Goal: Information Seeking & Learning: Learn about a topic

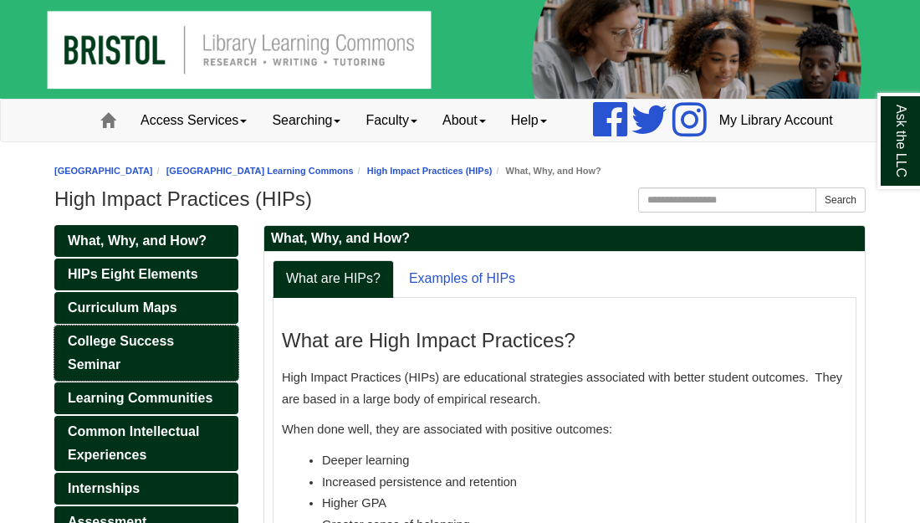
click at [147, 380] on link "College Success Seminar" at bounding box center [146, 352] width 184 height 55
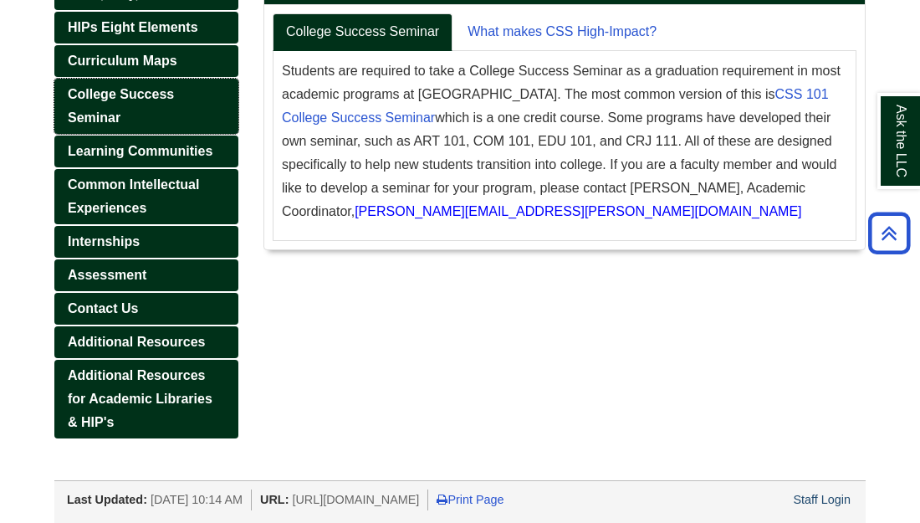
scroll to position [288, 0]
click at [99, 101] on span "College Success Seminar" at bounding box center [121, 106] width 106 height 38
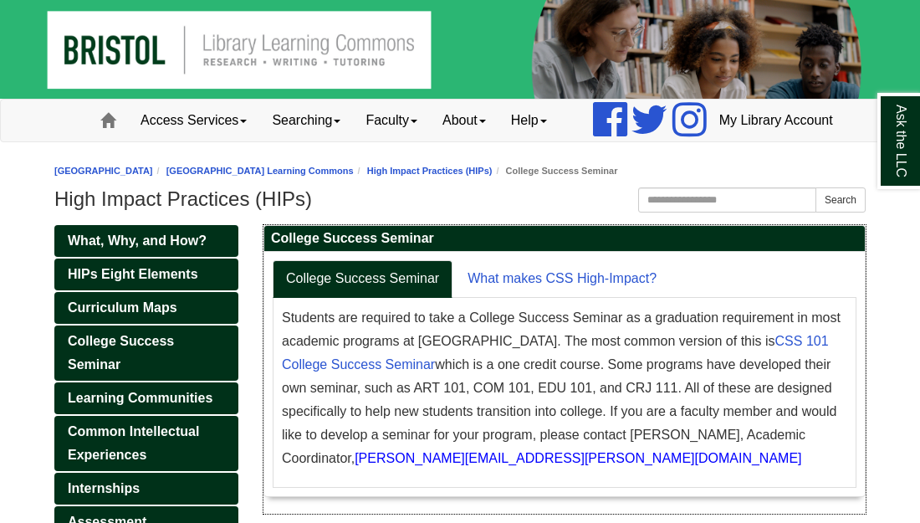
click at [447, 252] on h2 "College Success Seminar" at bounding box center [564, 239] width 600 height 26
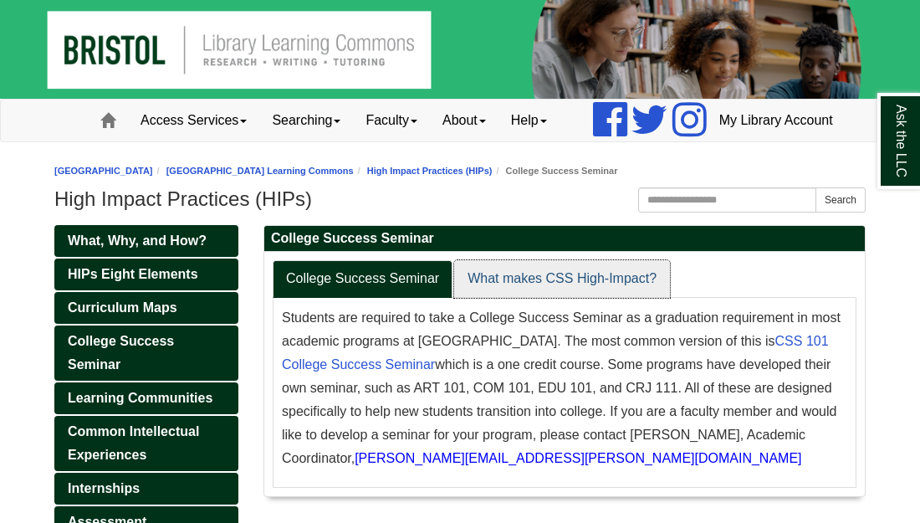
click at [522, 298] on link "What makes CSS High-Impact?" at bounding box center [562, 279] width 216 height 38
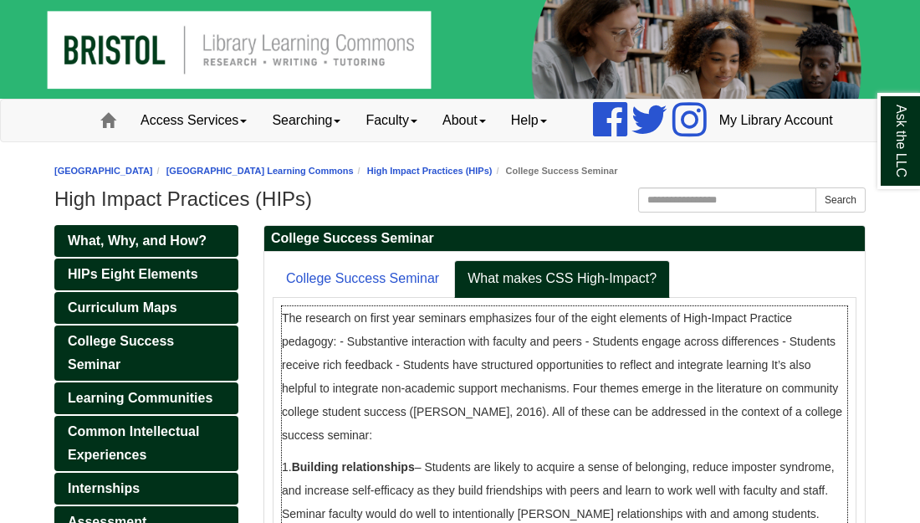
click at [513, 413] on span "The research on first year seminars emphasizes four of the eight elements of Hi…" at bounding box center [562, 376] width 560 height 130
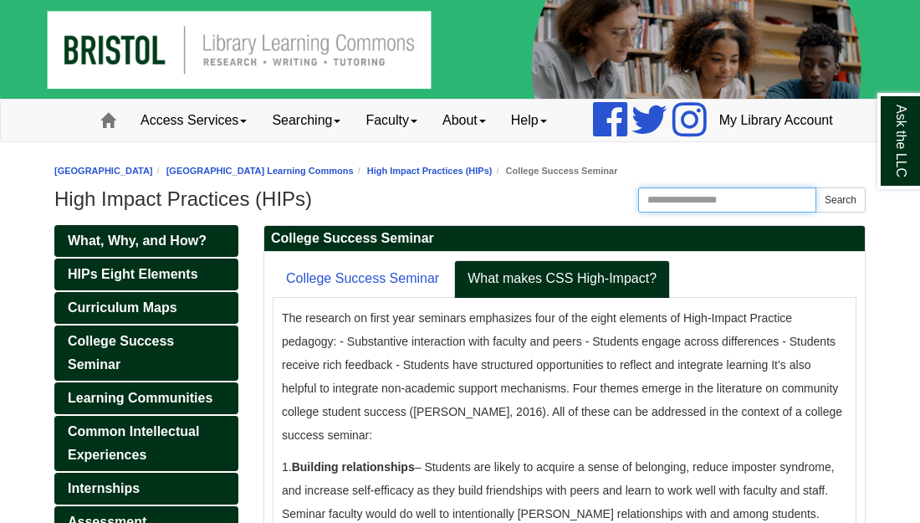
click at [651, 212] on input "Search this Guide" at bounding box center [727, 199] width 178 height 25
type input "**********"
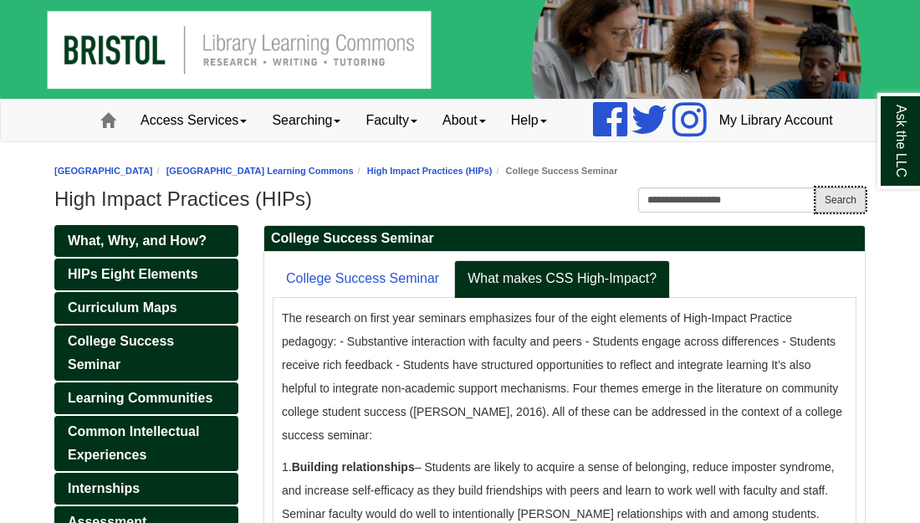
click at [841, 212] on button "Search" at bounding box center [840, 199] width 50 height 25
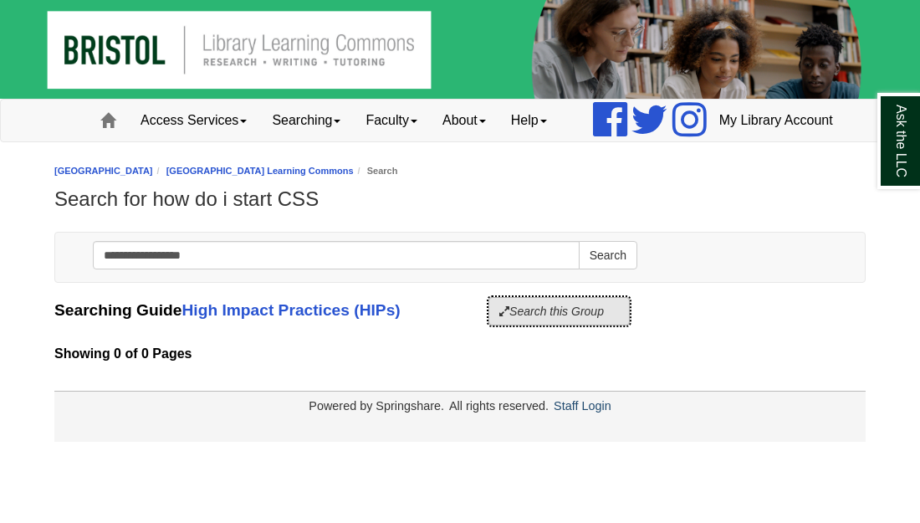
click at [579, 325] on button "Search this Group" at bounding box center [558, 311] width 141 height 28
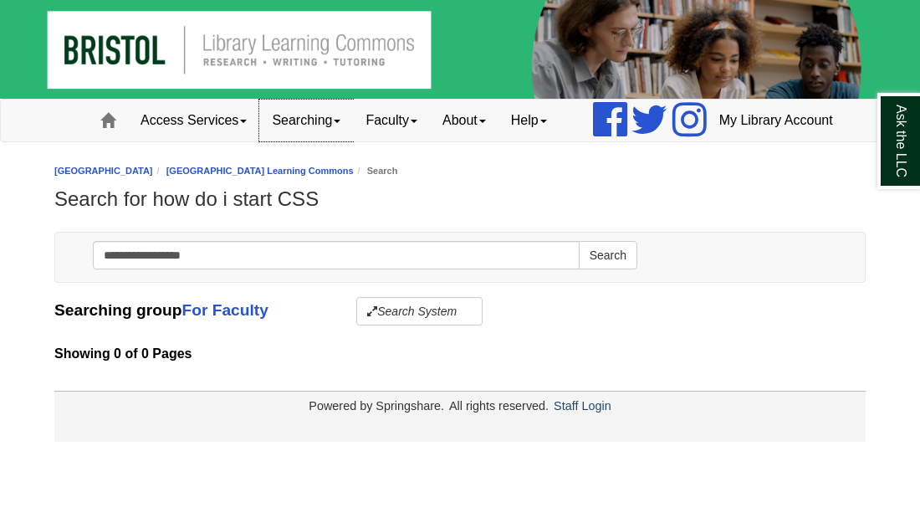
click at [298, 141] on link "Searching" at bounding box center [306, 121] width 94 height 42
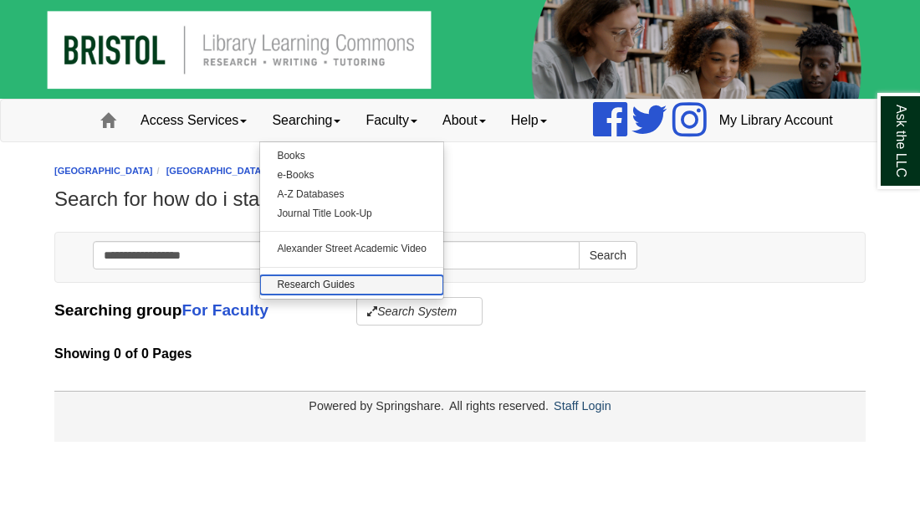
click at [297, 294] on link "Research Guides" at bounding box center [351, 284] width 183 height 19
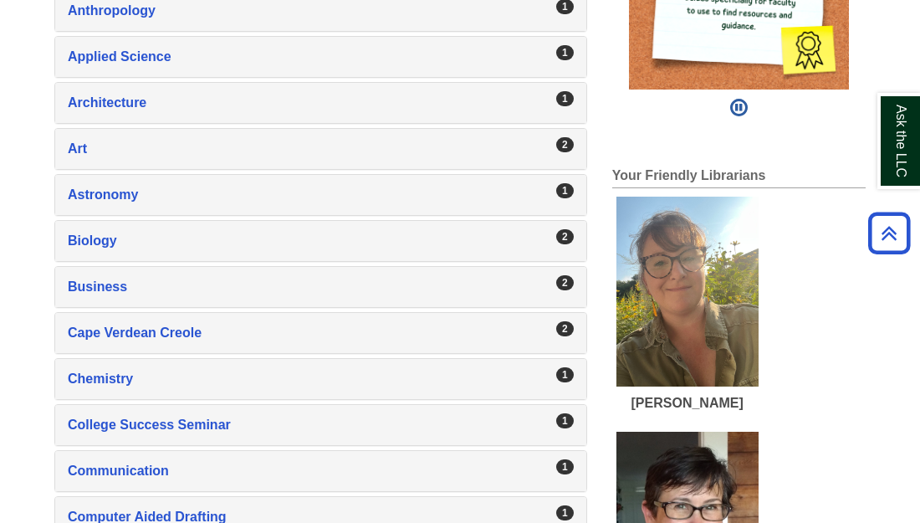
scroll to position [502, 0]
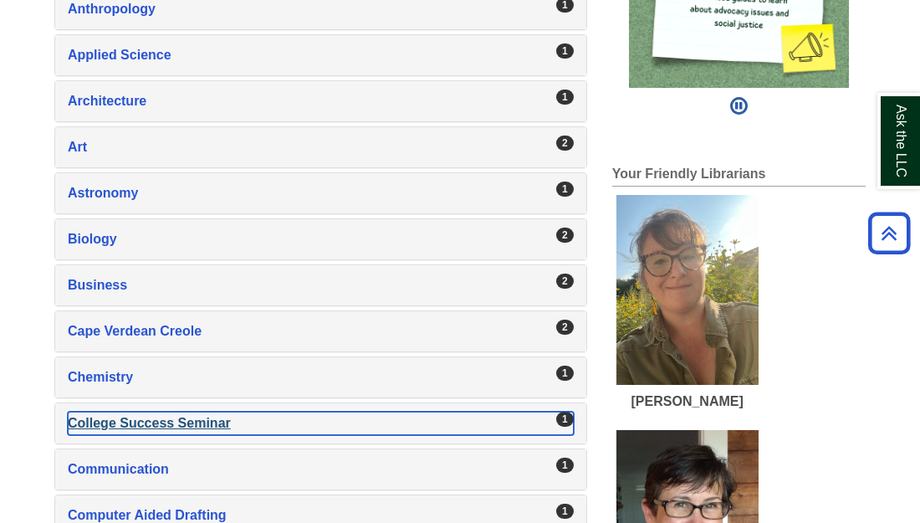
click at [135, 435] on div "College Success Seminar , 1 guides" at bounding box center [321, 422] width 506 height 23
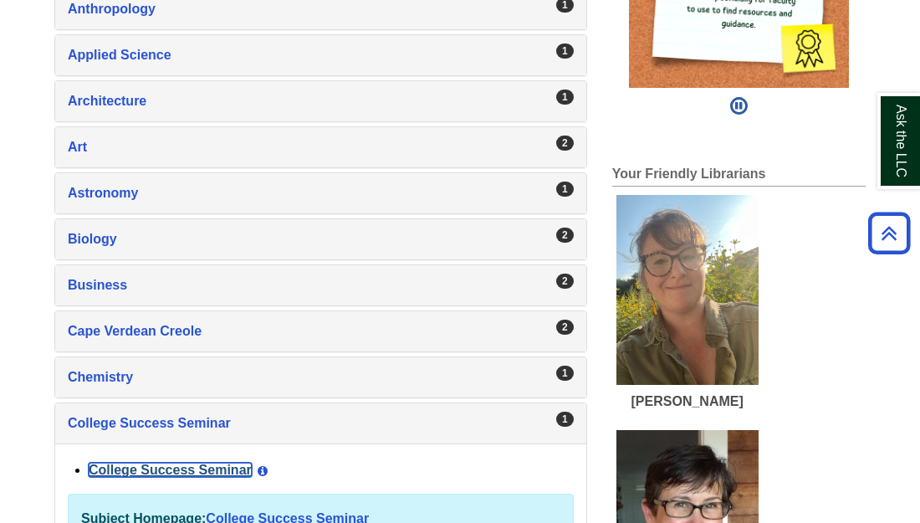
click at [134, 477] on link "College Success Seminar" at bounding box center [170, 469] width 163 height 14
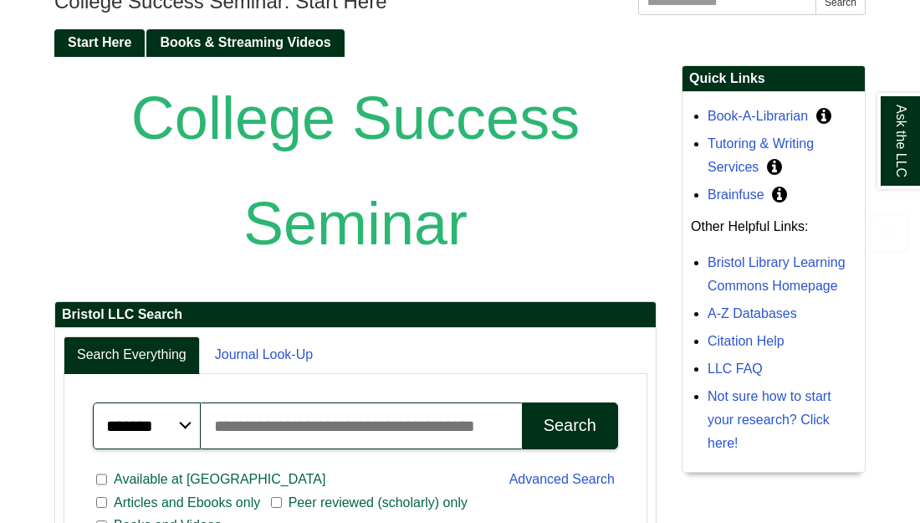
scroll to position [201, 0]
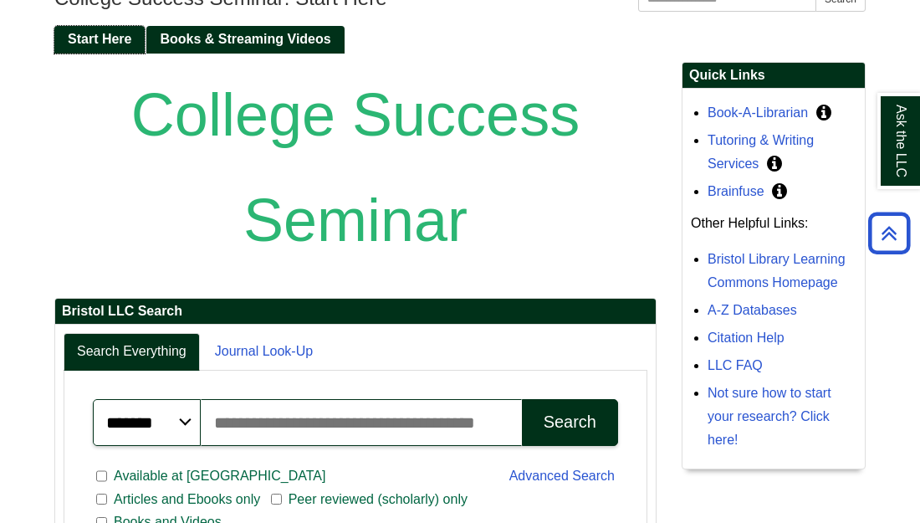
click at [87, 46] on span "Start Here" at bounding box center [100, 39] width 64 height 14
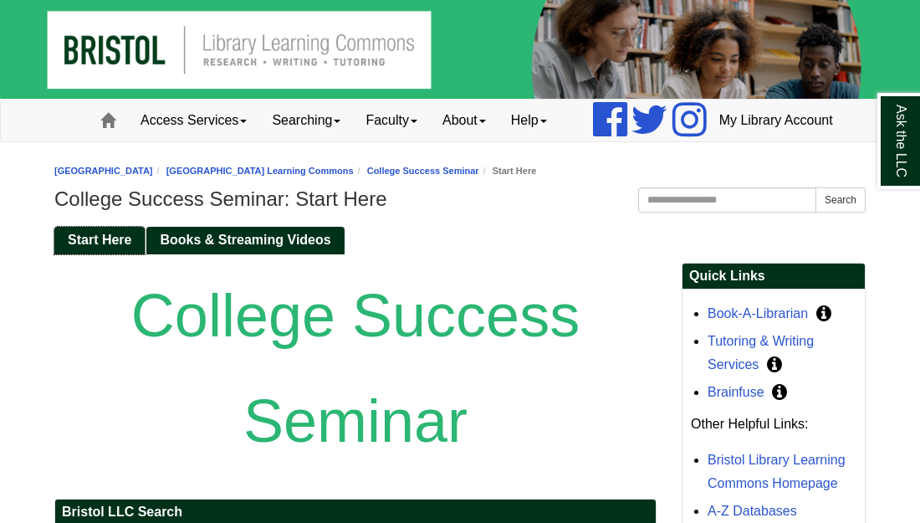
click at [99, 247] on span "Start Here" at bounding box center [100, 239] width 64 height 14
click at [98, 247] on span "Start Here" at bounding box center [100, 239] width 64 height 14
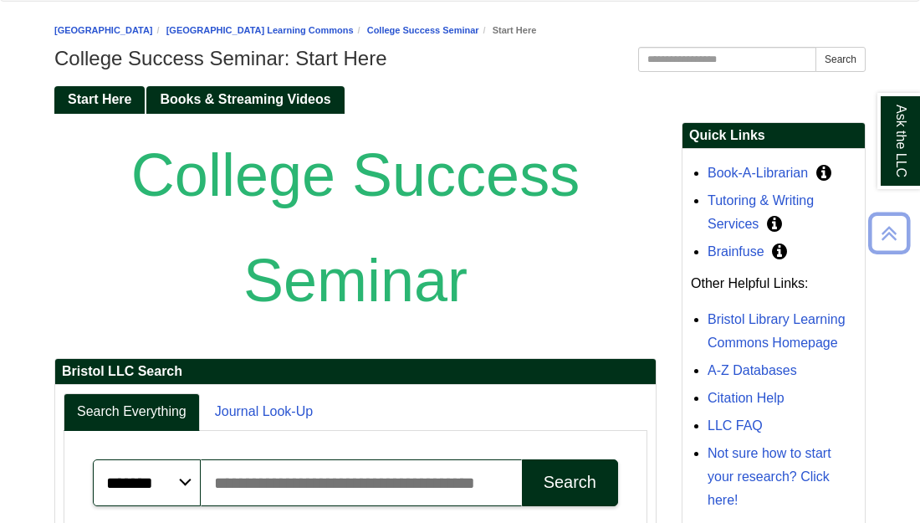
scroll to position [138, 0]
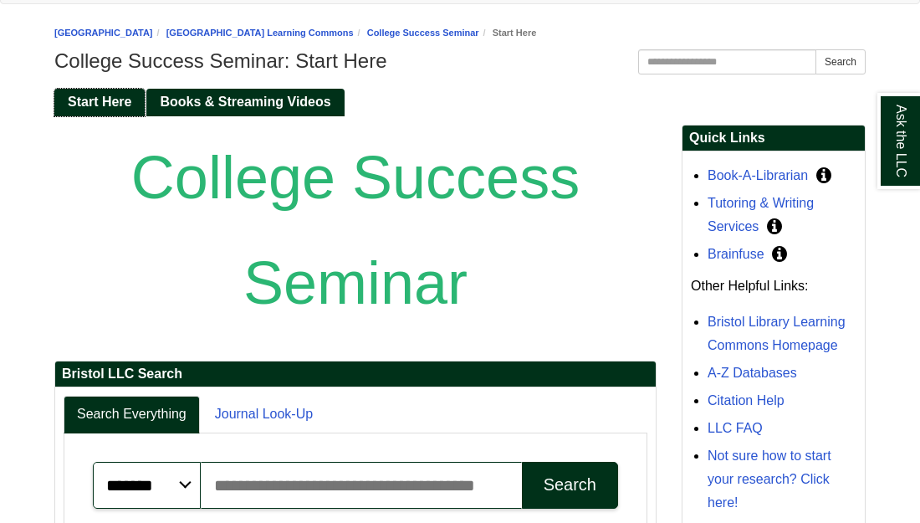
click at [98, 109] on span "Start Here" at bounding box center [100, 101] width 64 height 14
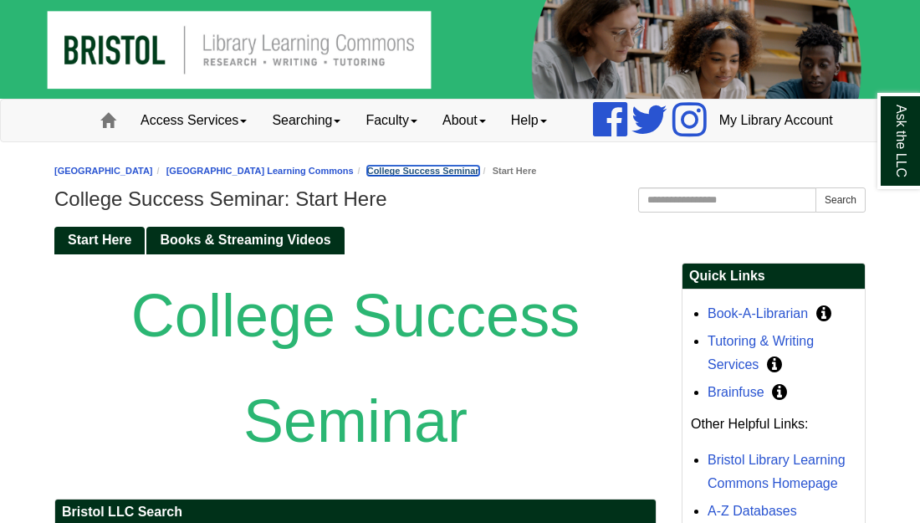
click at [479, 176] on link "College Success Seminar" at bounding box center [423, 171] width 112 height 10
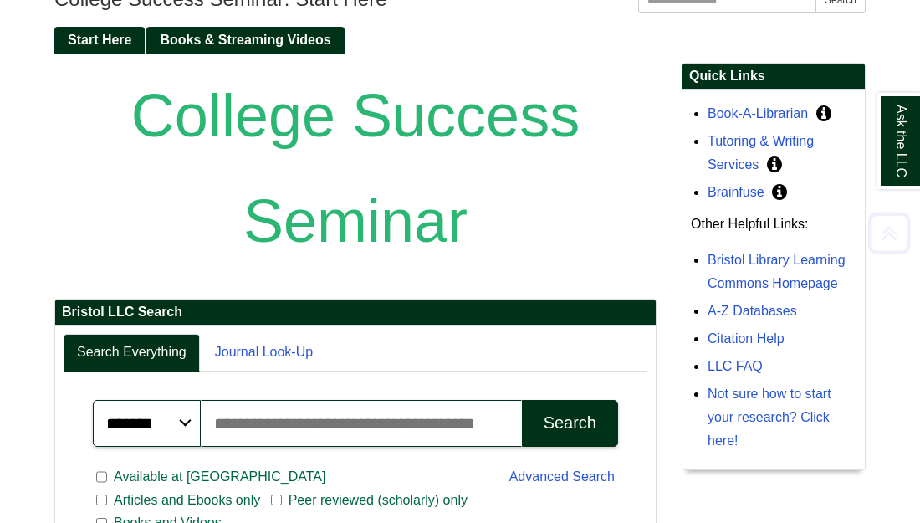
scroll to position [201, 0]
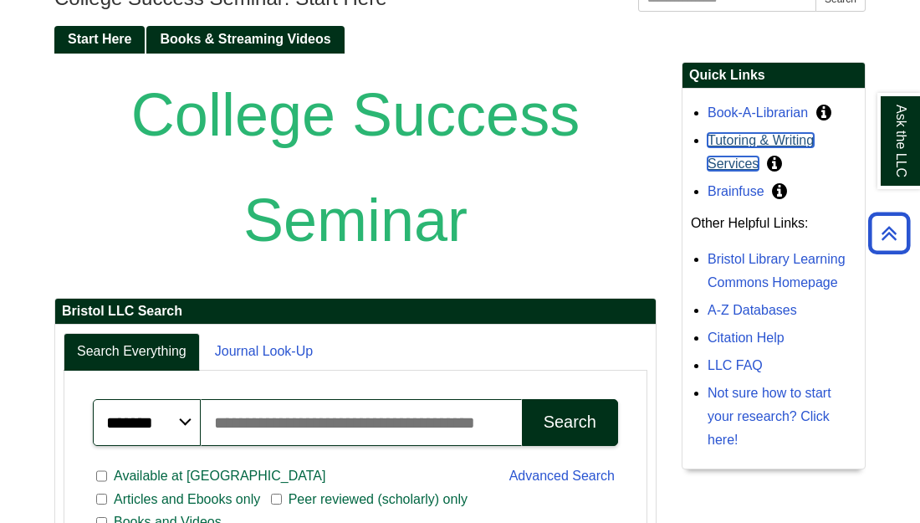
click at [730, 171] on link "Tutoring & Writing Services" at bounding box center [760, 152] width 106 height 38
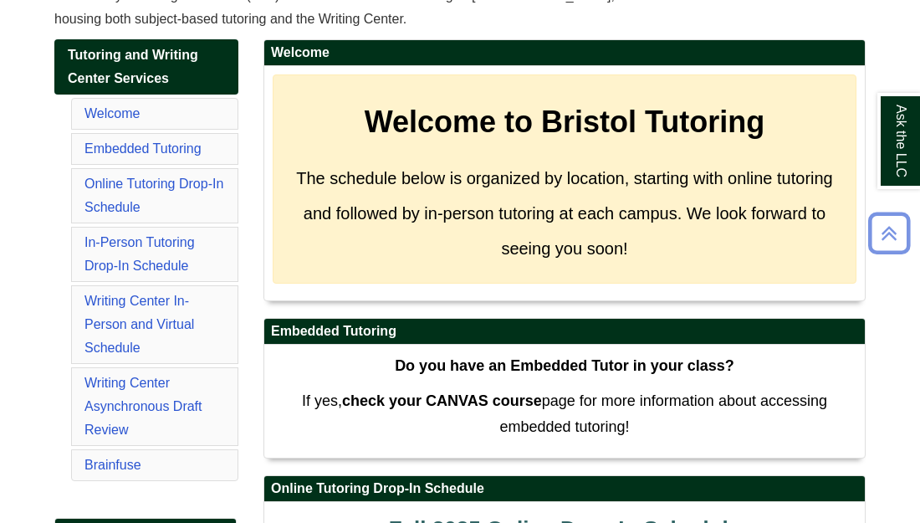
scroll to position [234, 0]
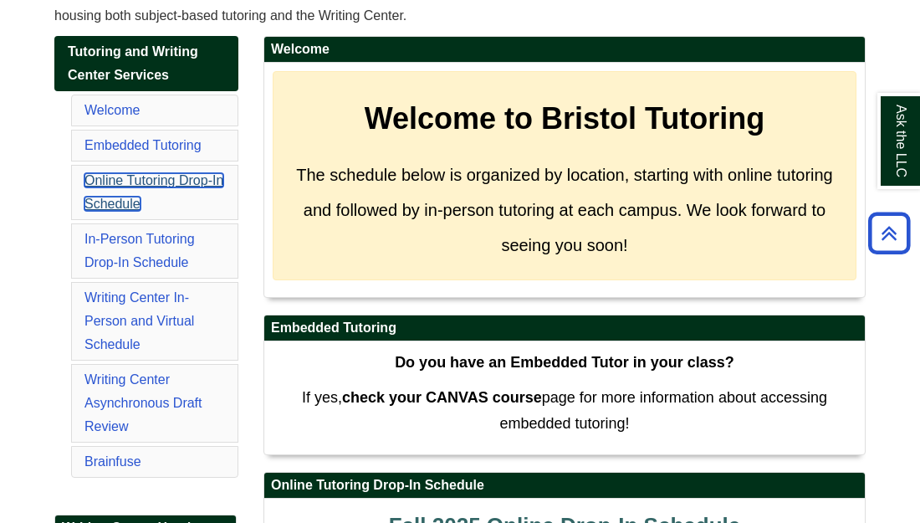
click at [129, 211] on link "Online Tutoring Drop-In Schedule" at bounding box center [153, 192] width 139 height 38
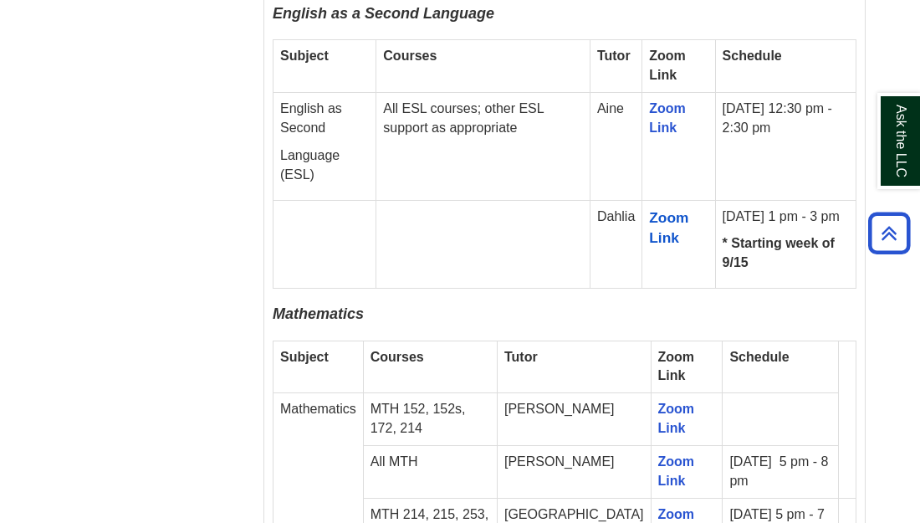
scroll to position [2323, 0]
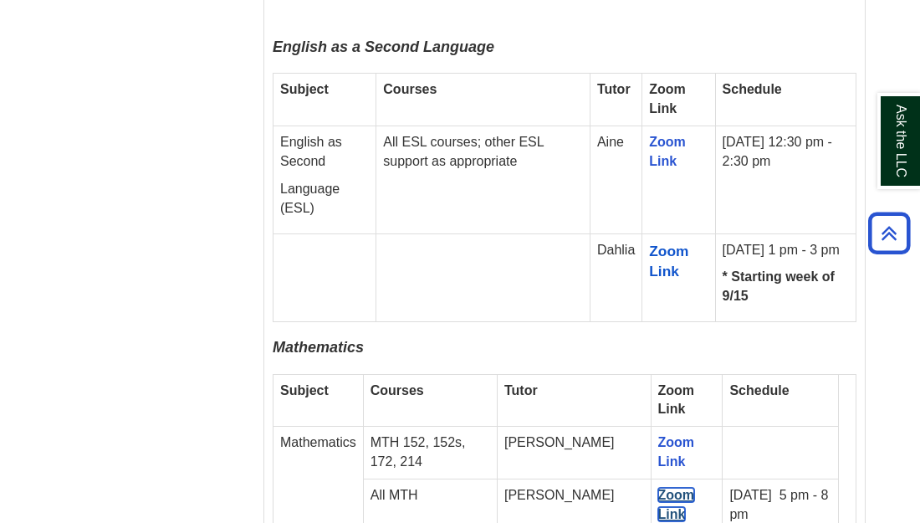
click at [658, 487] on link "Zoom Link" at bounding box center [676, 503] width 37 height 33
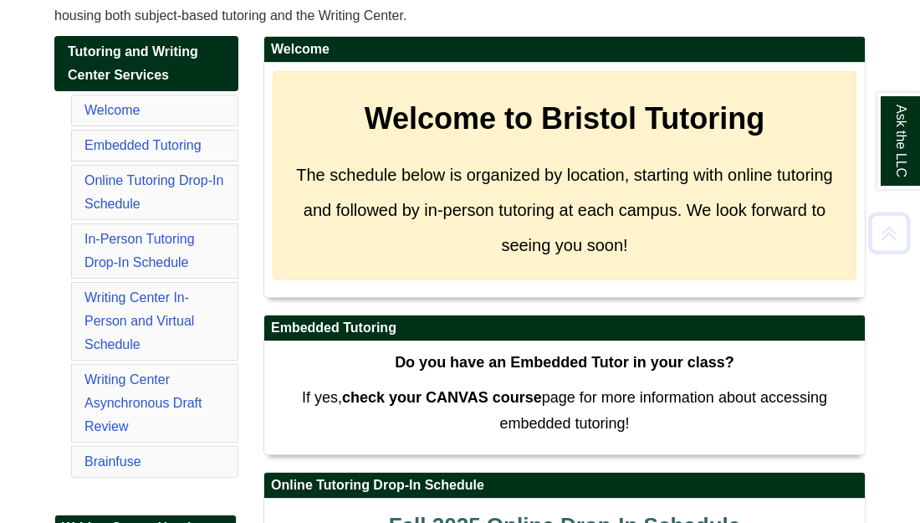
scroll to position [234, 0]
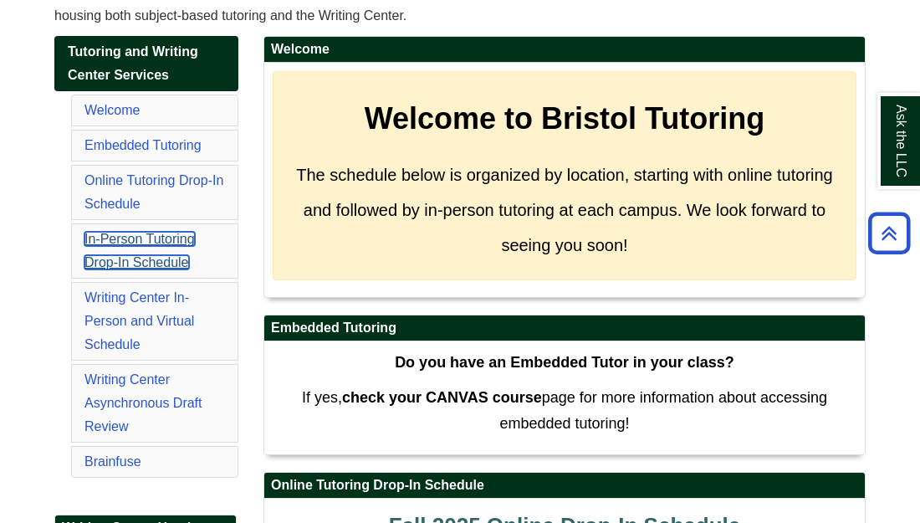
click at [102, 269] on link "In-Person Tutoring Drop-In Schedule" at bounding box center [139, 251] width 110 height 38
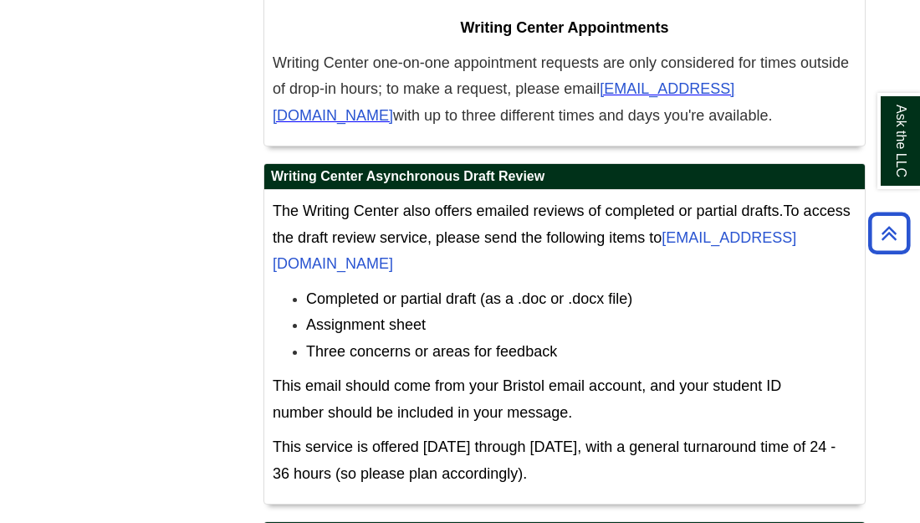
scroll to position [8627, 0]
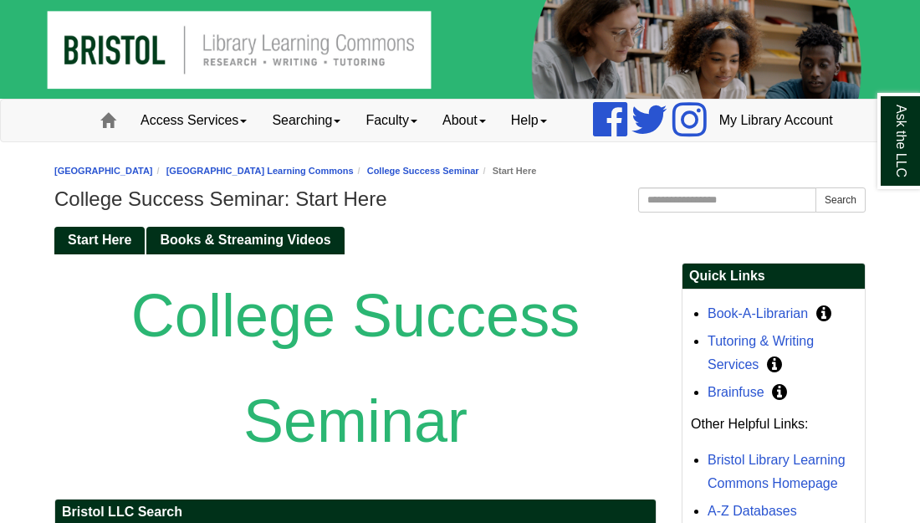
click at [262, 111] on div "Access Services Access Services Policies Chromebooks Specialty Database Instruc…" at bounding box center [460, 121] width 786 height 42
click at [95, 254] on link "Start Here" at bounding box center [99, 241] width 90 height 28
click at [95, 247] on span "Start Here" at bounding box center [100, 239] width 64 height 14
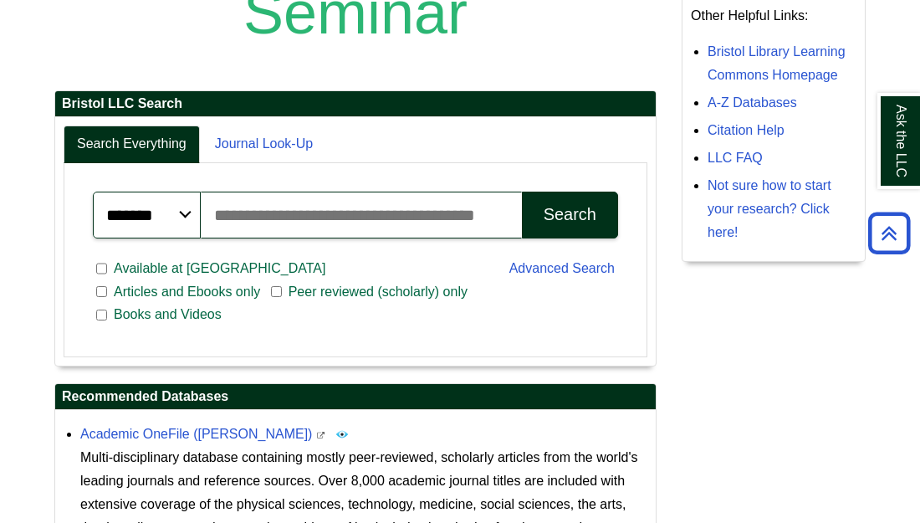
scroll to position [406, 0]
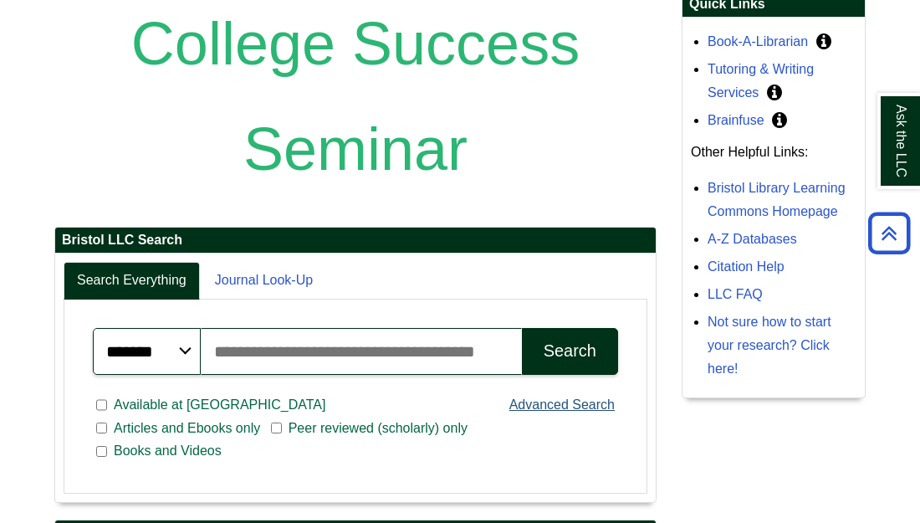
click at [600, 309] on div "Search Everything Journal Look-Up ******* ***** ****** Search articles, books, …" at bounding box center [356, 378] width 584 height 232
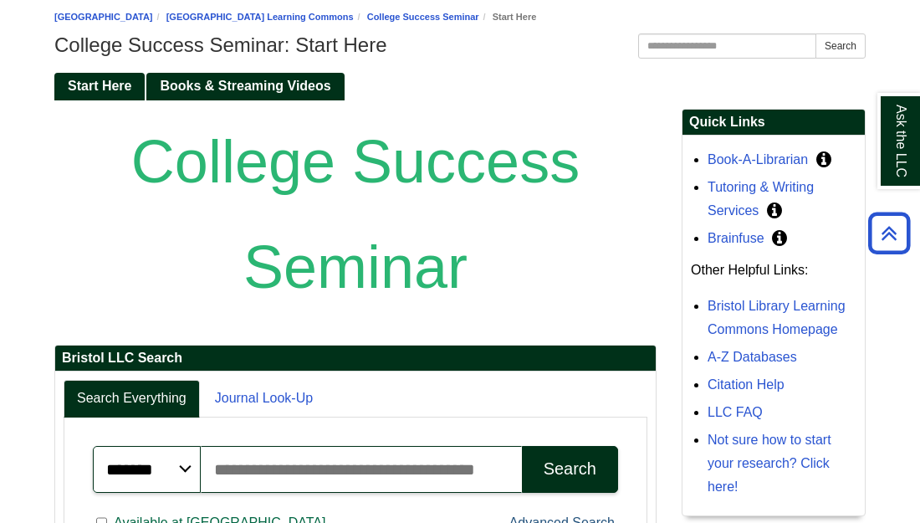
scroll to position [138, 0]
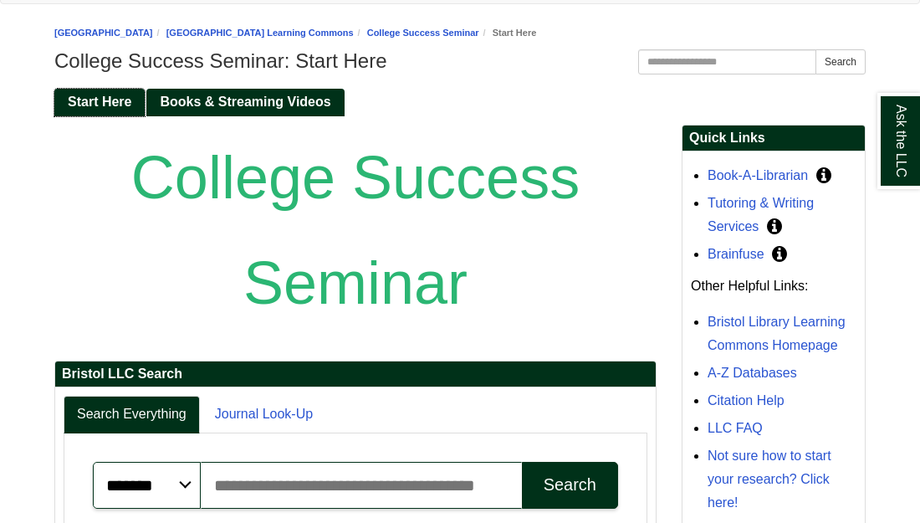
click at [84, 109] on span "Start Here" at bounding box center [100, 101] width 64 height 14
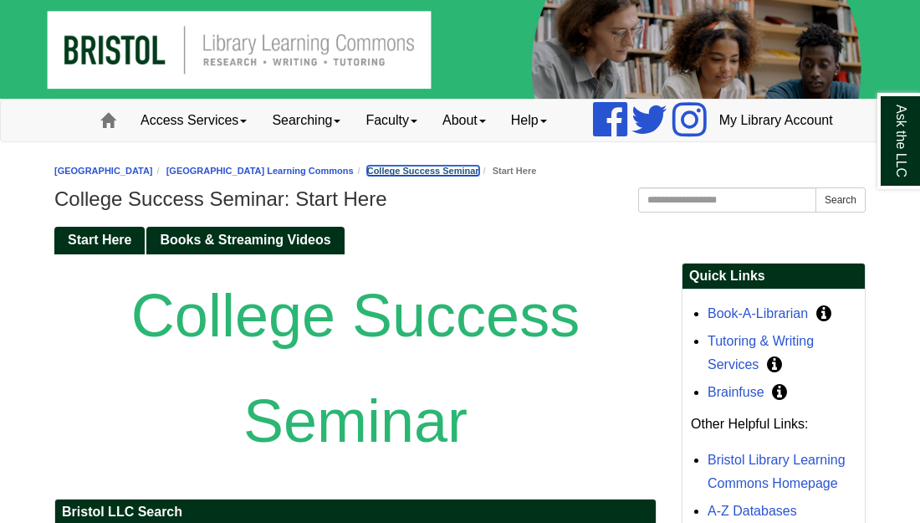
click at [479, 176] on link "College Success Seminar" at bounding box center [423, 171] width 112 height 10
click at [304, 247] on span "Books & Streaming Videos" at bounding box center [245, 239] width 171 height 14
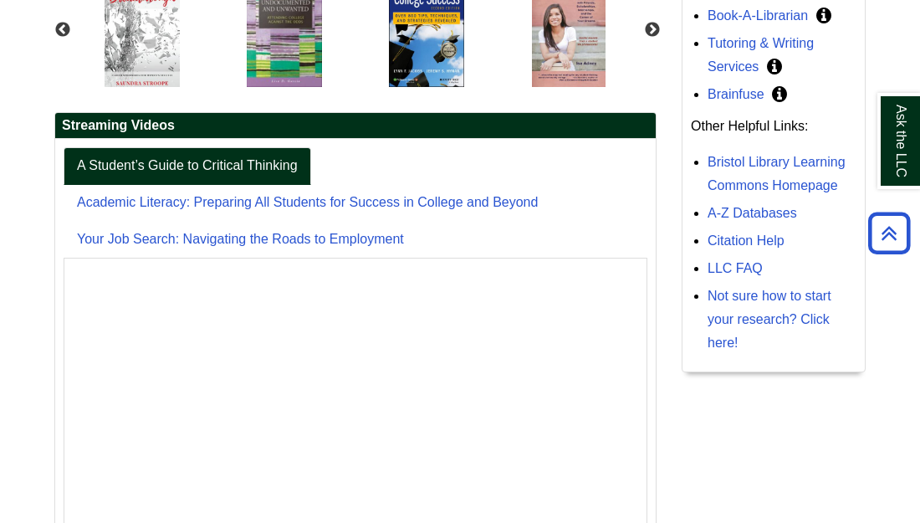
scroll to position [301, 0]
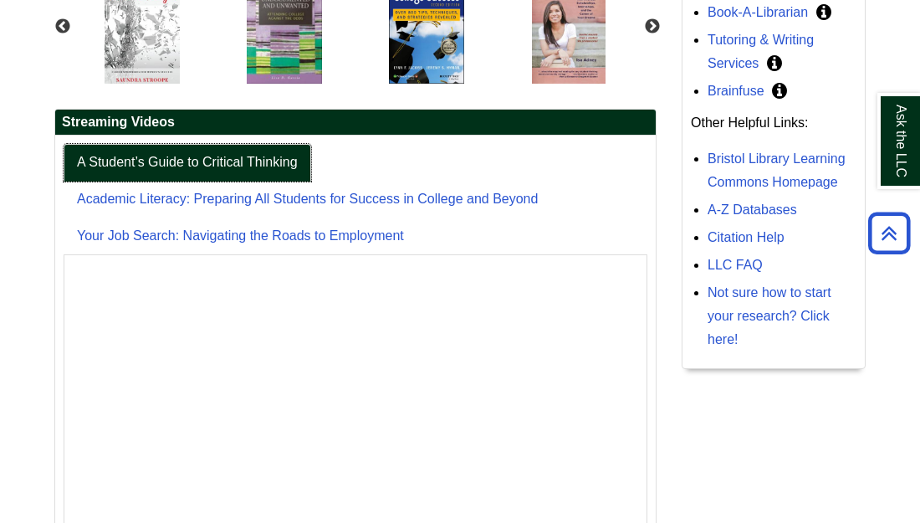
click at [174, 181] on link "A Student’s Guide to Critical Thinking" at bounding box center [188, 163] width 248 height 38
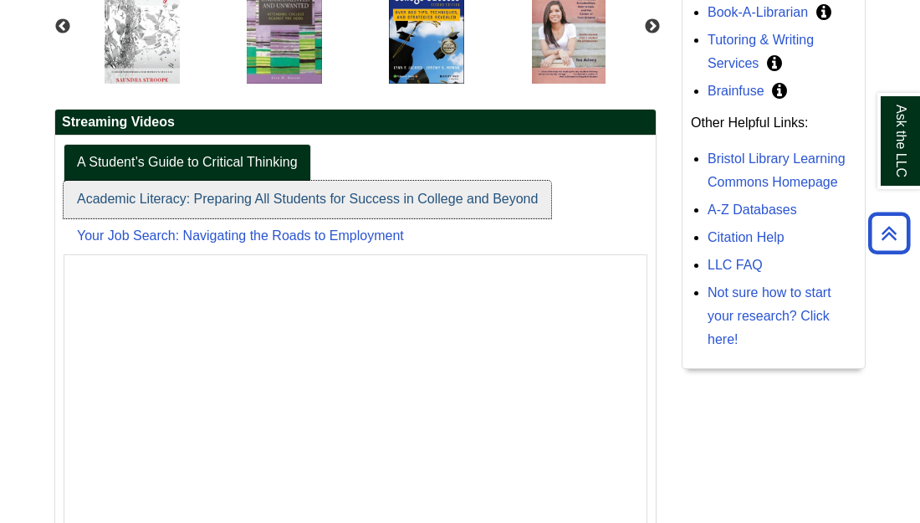
click at [140, 218] on link "Academic Literacy: Preparing All Students for Success in College and Beyond" at bounding box center [307, 200] width 487 height 38
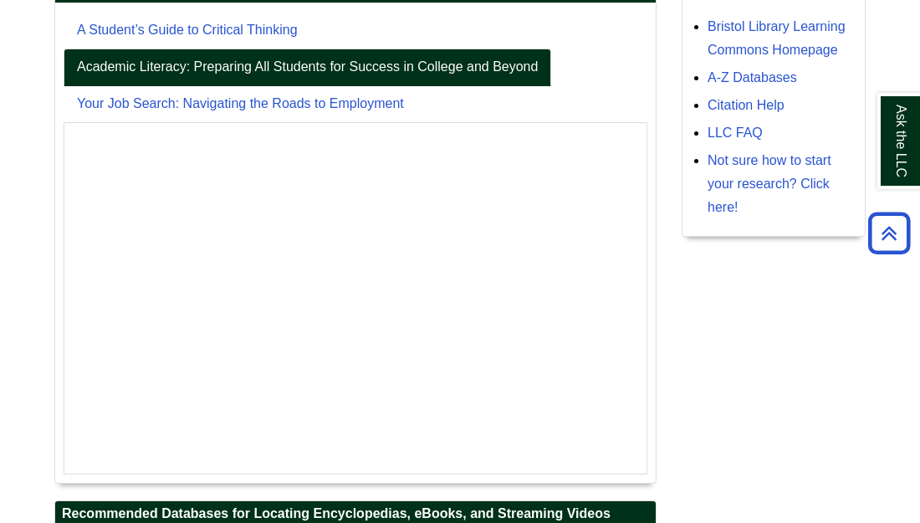
scroll to position [435, 0]
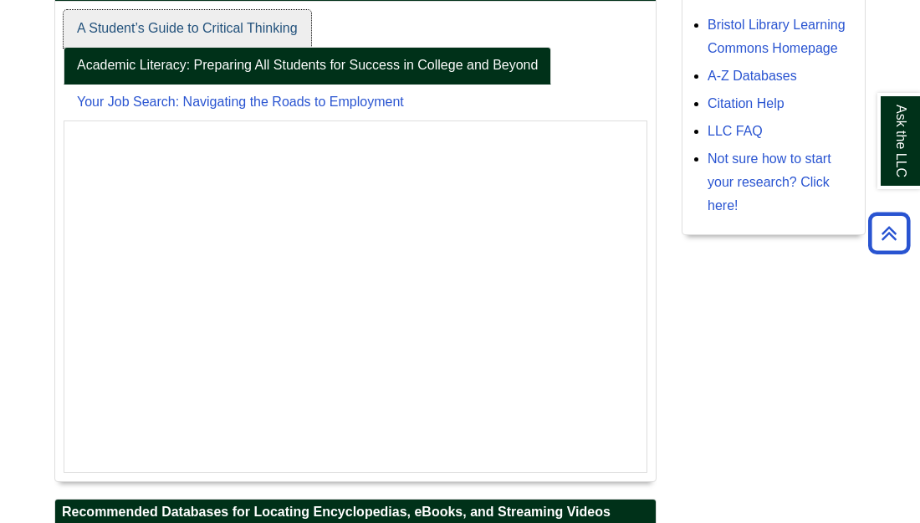
click at [250, 48] on link "A Student’s Guide to Critical Thinking" at bounding box center [188, 29] width 248 height 38
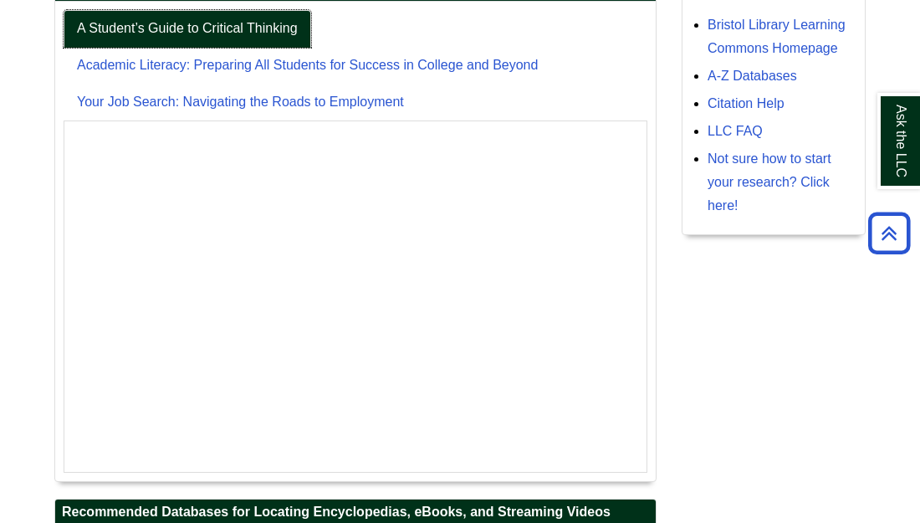
click at [249, 48] on link "A Student’s Guide to Critical Thinking" at bounding box center [188, 29] width 248 height 38
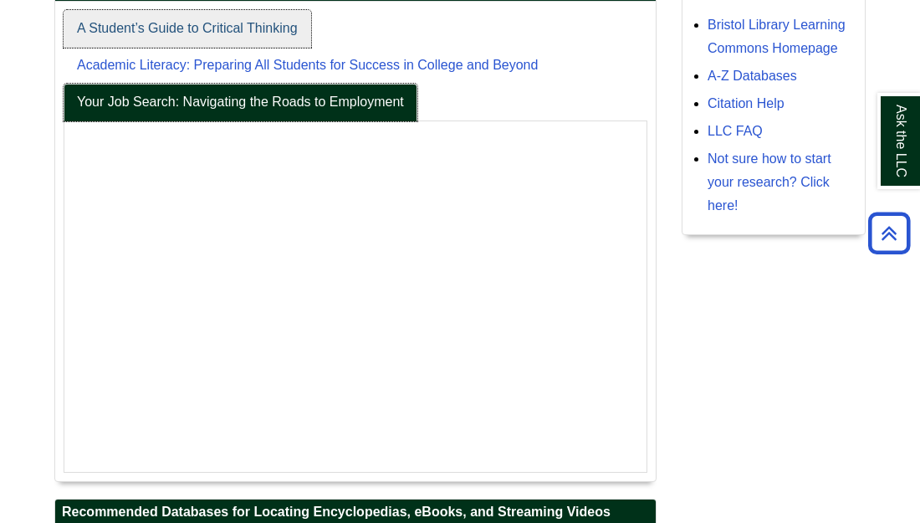
click at [249, 48] on link "A Student’s Guide to Critical Thinking" at bounding box center [188, 29] width 248 height 38
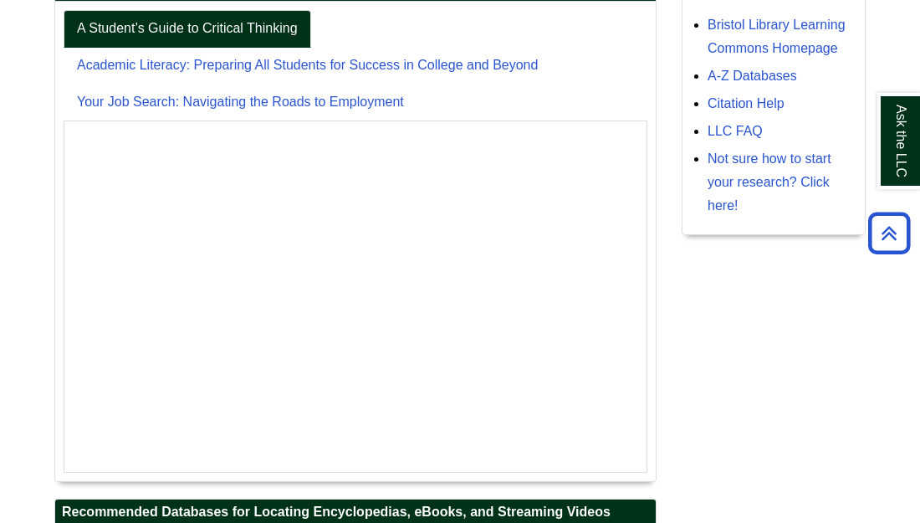
click at [23, 87] on body "Skip to Main Content Toggle navigation Home Access Services Access Services Pol…" at bounding box center [460, 459] width 920 height 1788
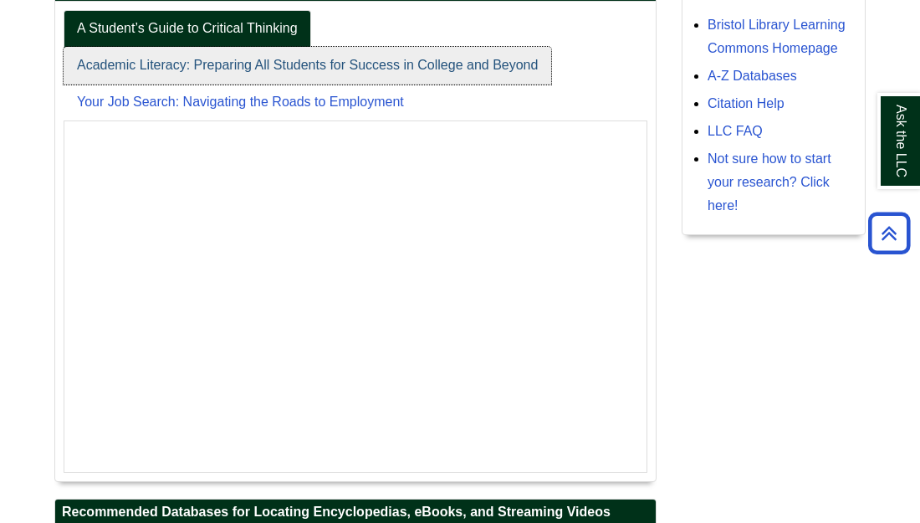
click at [124, 84] on link "Academic Literacy: Preparing All Students for Success in College and Beyond" at bounding box center [307, 66] width 487 height 38
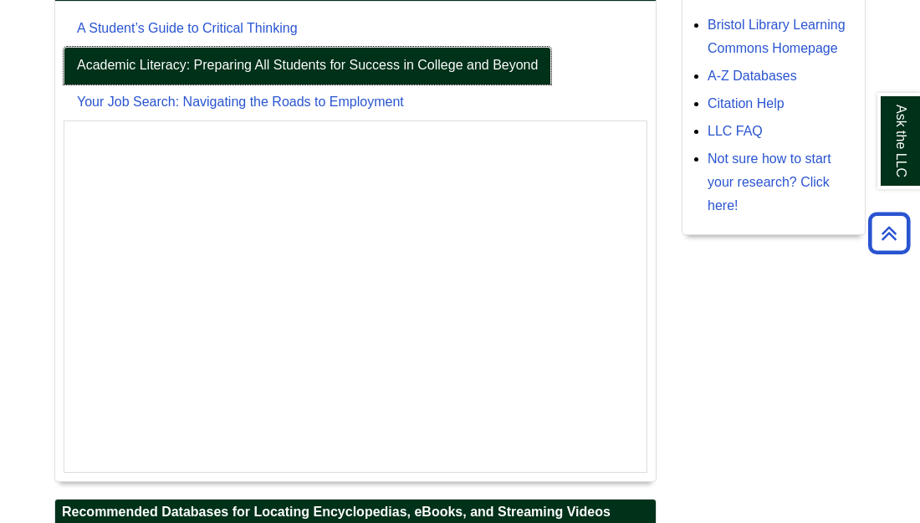
click at [120, 84] on link "Academic Literacy: Preparing All Students for Success in College and Beyond" at bounding box center [307, 66] width 487 height 38
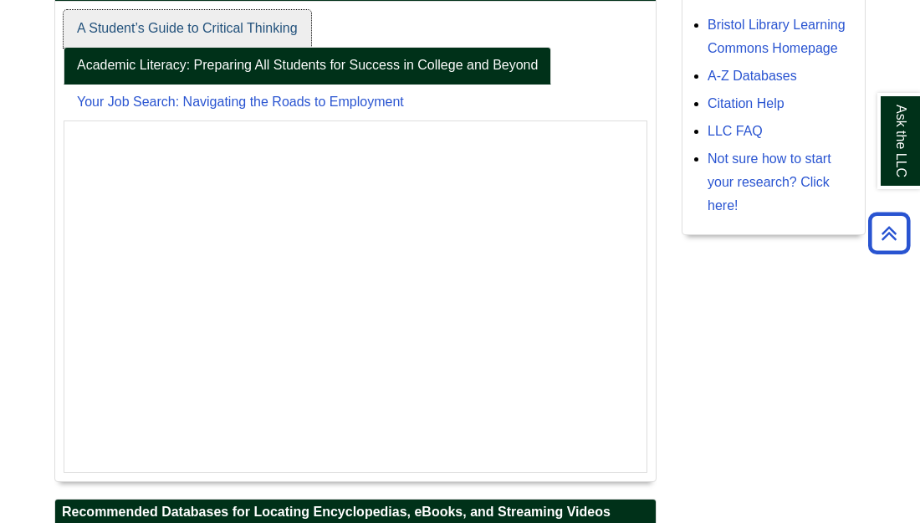
click at [179, 48] on link "A Student’s Guide to Critical Thinking" at bounding box center [188, 29] width 248 height 38
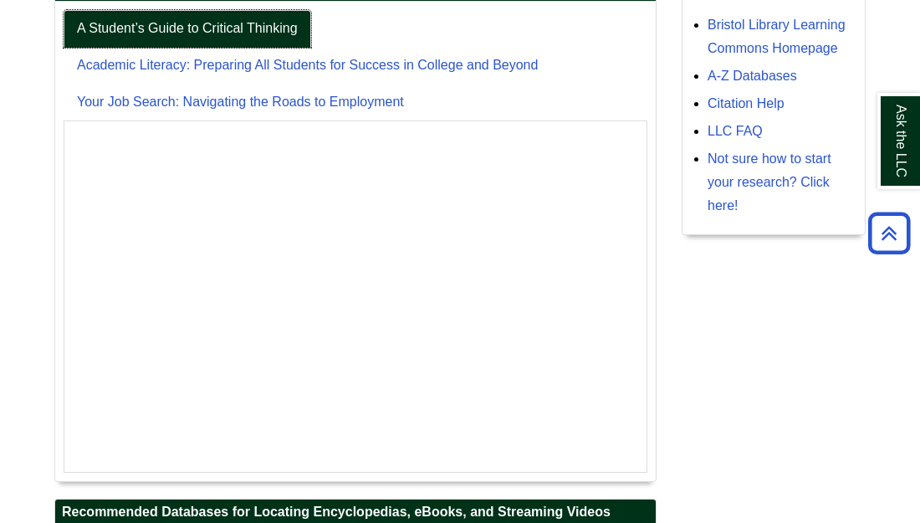
click at [178, 48] on link "A Student’s Guide to Critical Thinking" at bounding box center [188, 29] width 248 height 38
click at [64, 10] on link "A Student’s Guide to Critical Thinking" at bounding box center [188, 29] width 248 height 38
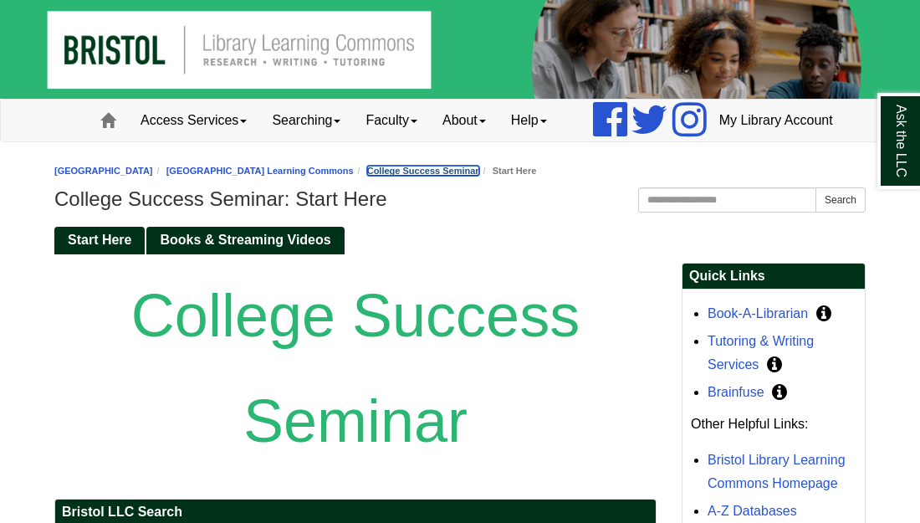
click at [479, 176] on link "College Success Seminar" at bounding box center [423, 171] width 112 height 10
click at [274, 247] on span "Books & Streaming Videos" at bounding box center [245, 239] width 171 height 14
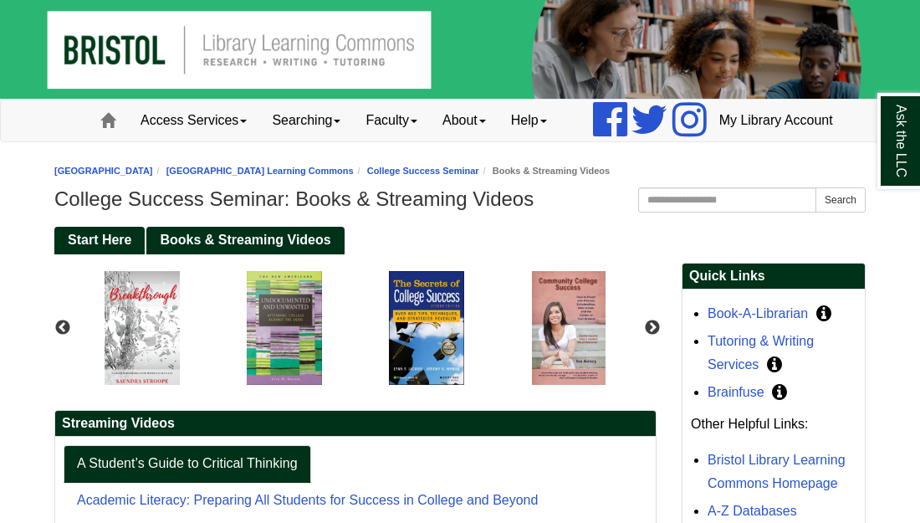
scroll to position [380, 182]
click at [129, 370] on img "slideshow" at bounding box center [142, 328] width 93 height 130
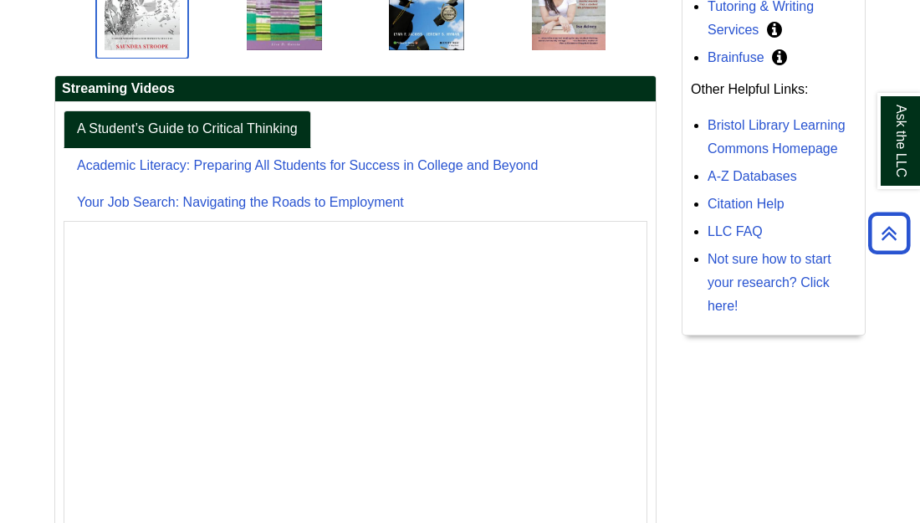
scroll to position [301, 0]
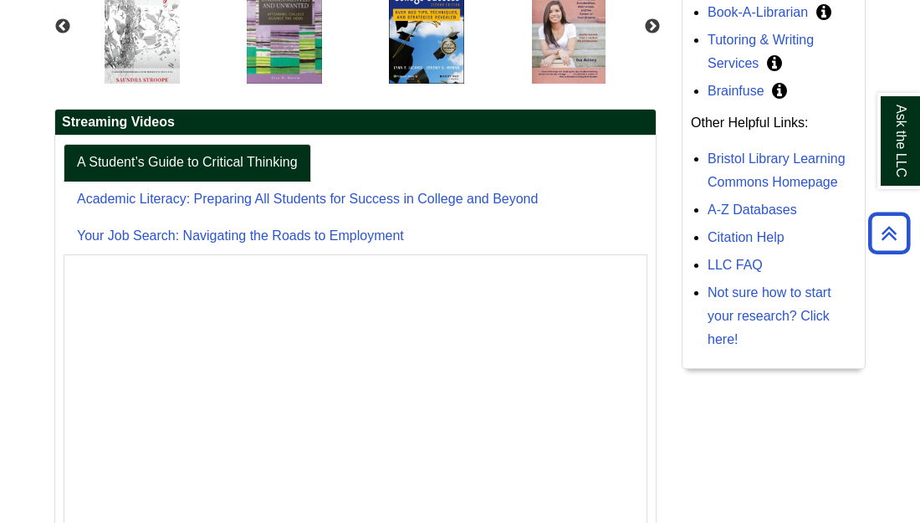
click at [108, 135] on h2 "Streaming Videos" at bounding box center [355, 123] width 600 height 26
click at [106, 135] on h2 "Streaming Videos" at bounding box center [355, 123] width 600 height 26
click at [175, 135] on h2 "Streaming Videos" at bounding box center [355, 123] width 600 height 26
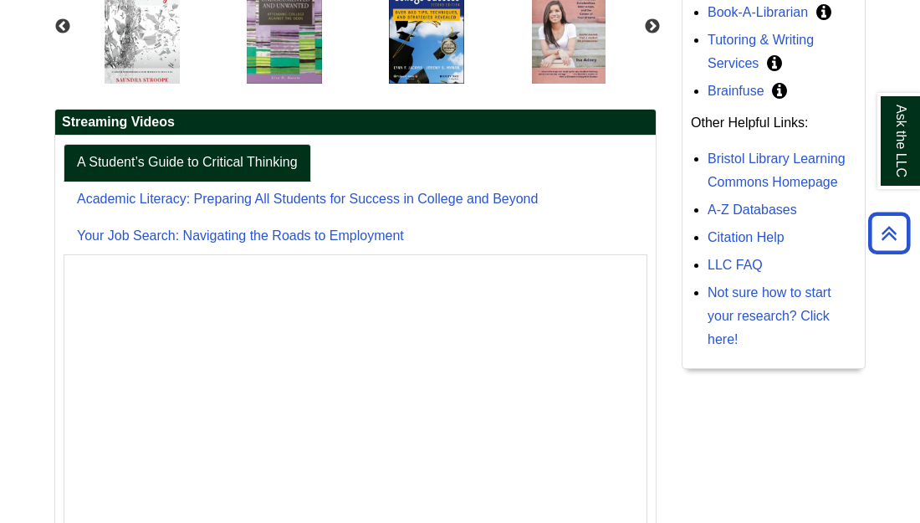
click at [175, 135] on h2 "Streaming Videos" at bounding box center [355, 123] width 600 height 26
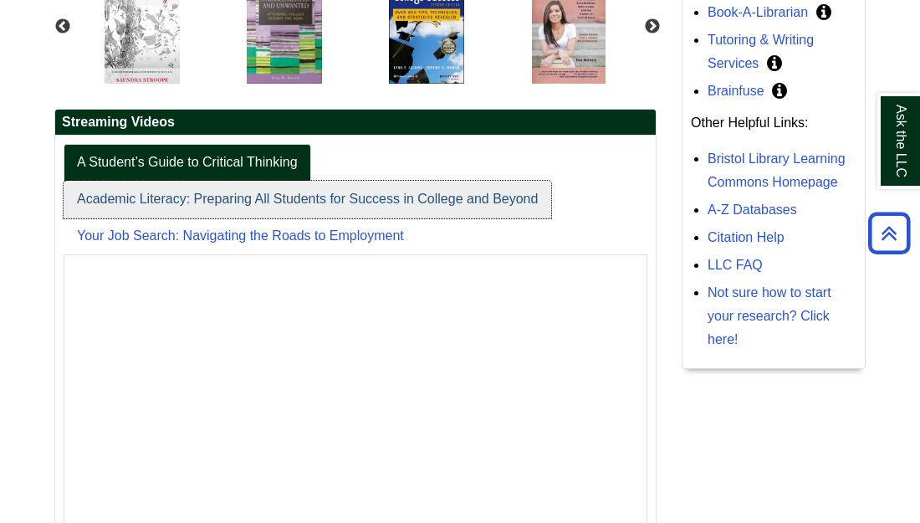
click at [191, 218] on link "Academic Literacy: Preparing All Students for Success in College and Beyond" at bounding box center [307, 200] width 487 height 38
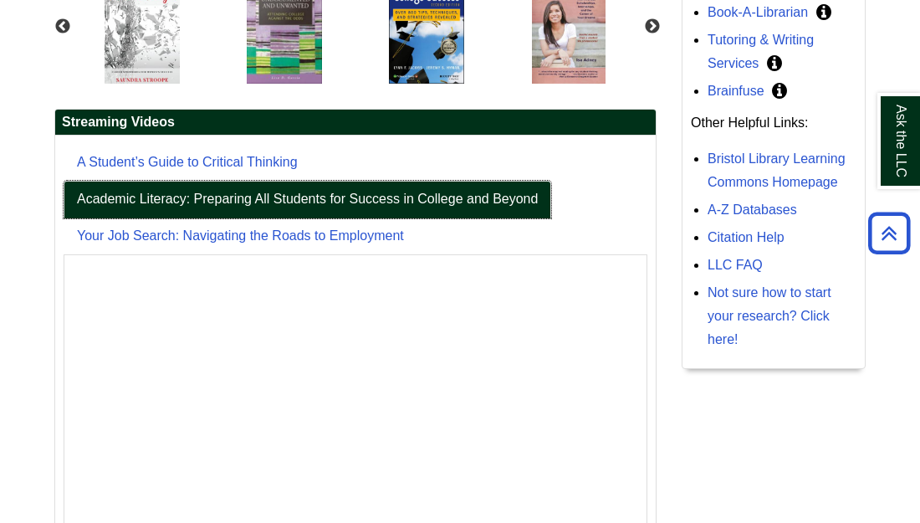
click at [191, 218] on link "Academic Literacy: Preparing All Students for Success in College and Beyond" at bounding box center [307, 200] width 487 height 38
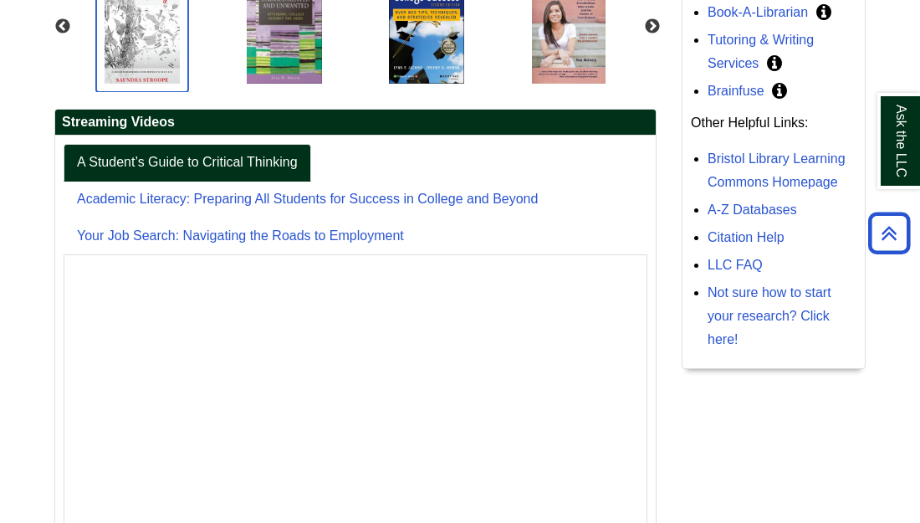
click at [126, 92] on img "slideshow" at bounding box center [142, 27] width 93 height 130
click at [430, 51] on img "slideshow" at bounding box center [426, 27] width 93 height 130
